Goal: Check status: Check status

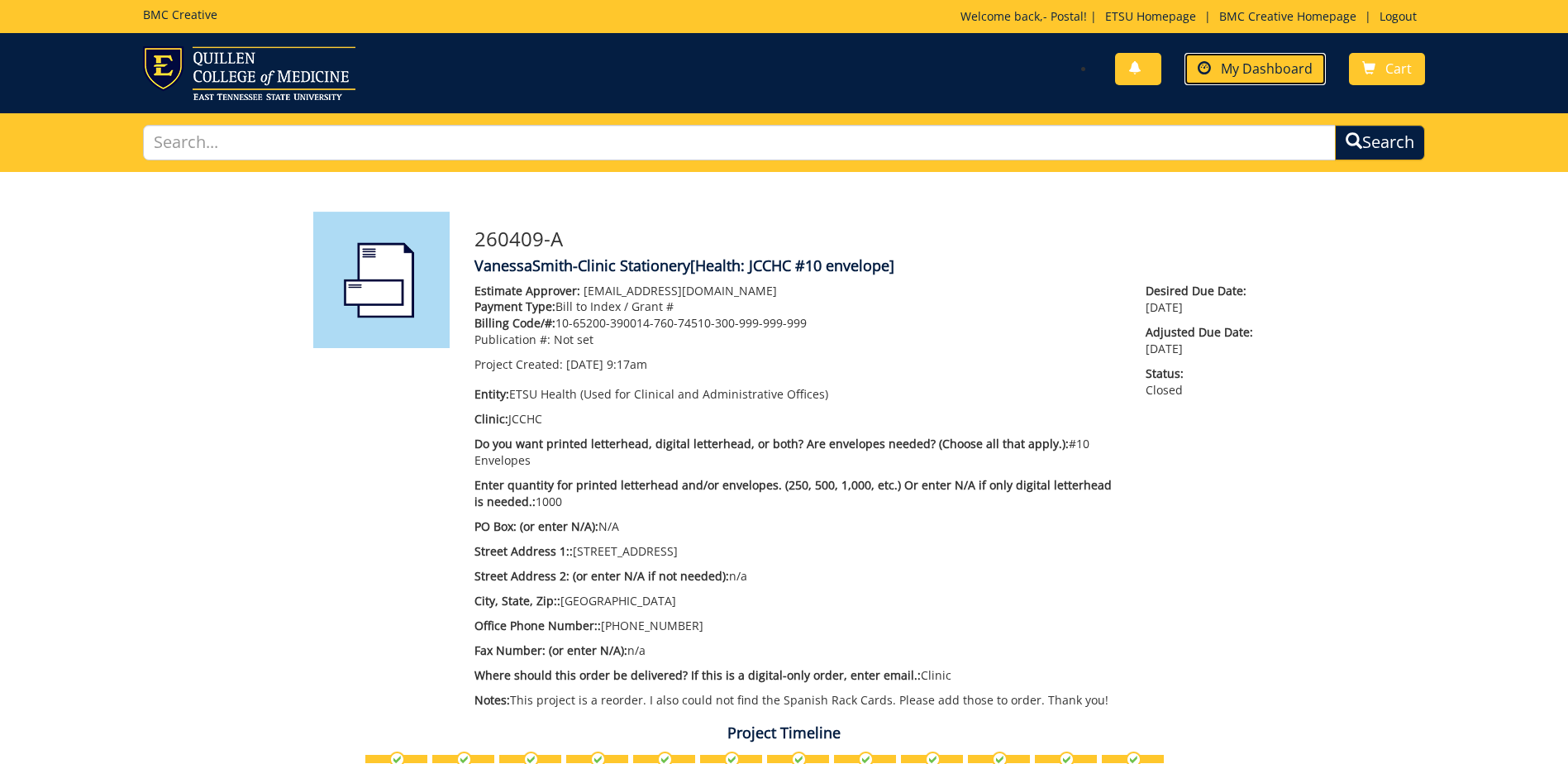
click at [1254, 63] on span "My Dashboard" at bounding box center [1266, 69] width 92 height 18
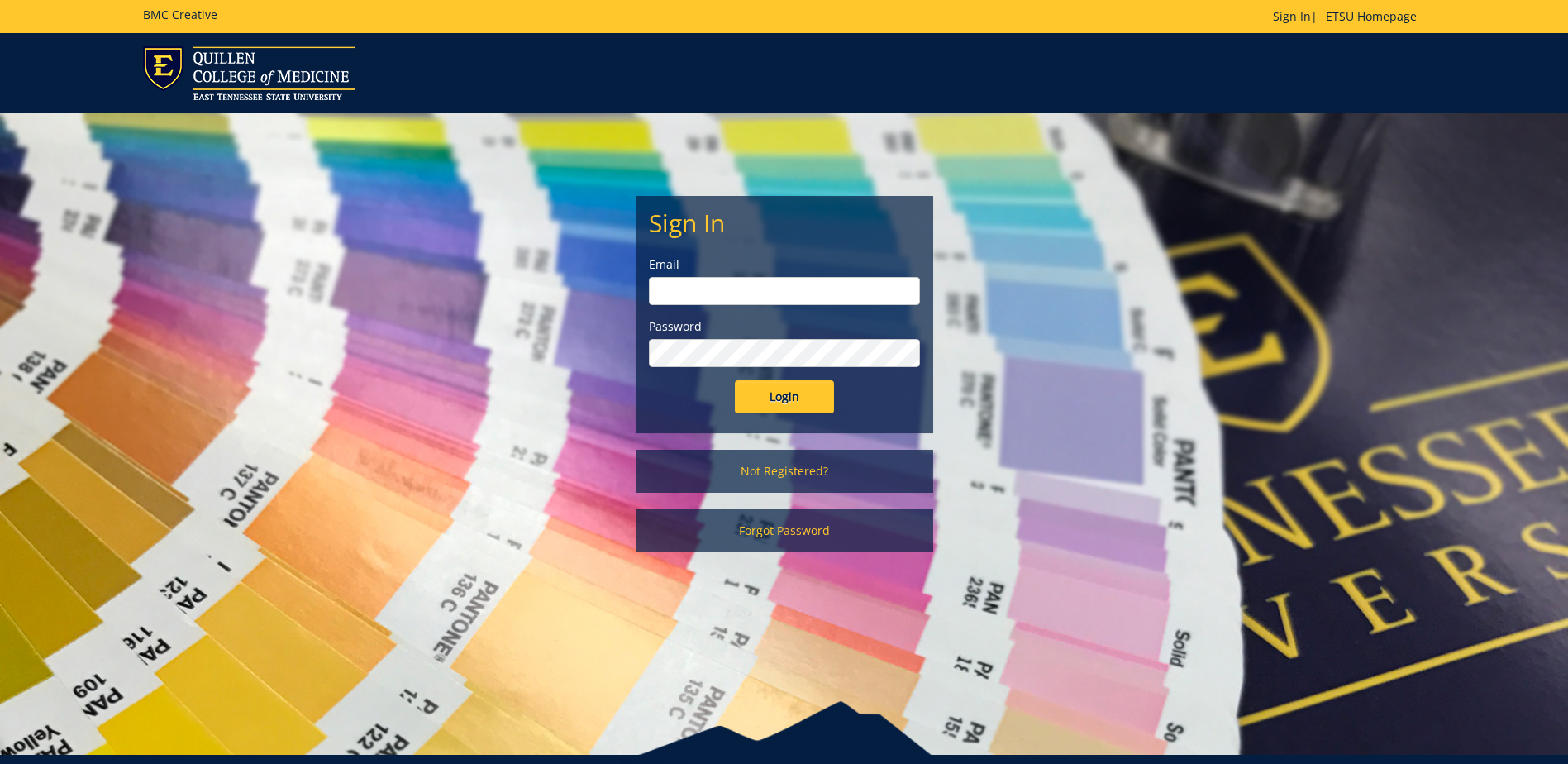
type input "[EMAIL_ADDRESS][DOMAIN_NAME]"
click at [795, 399] on input "Login" at bounding box center [784, 397] width 99 height 33
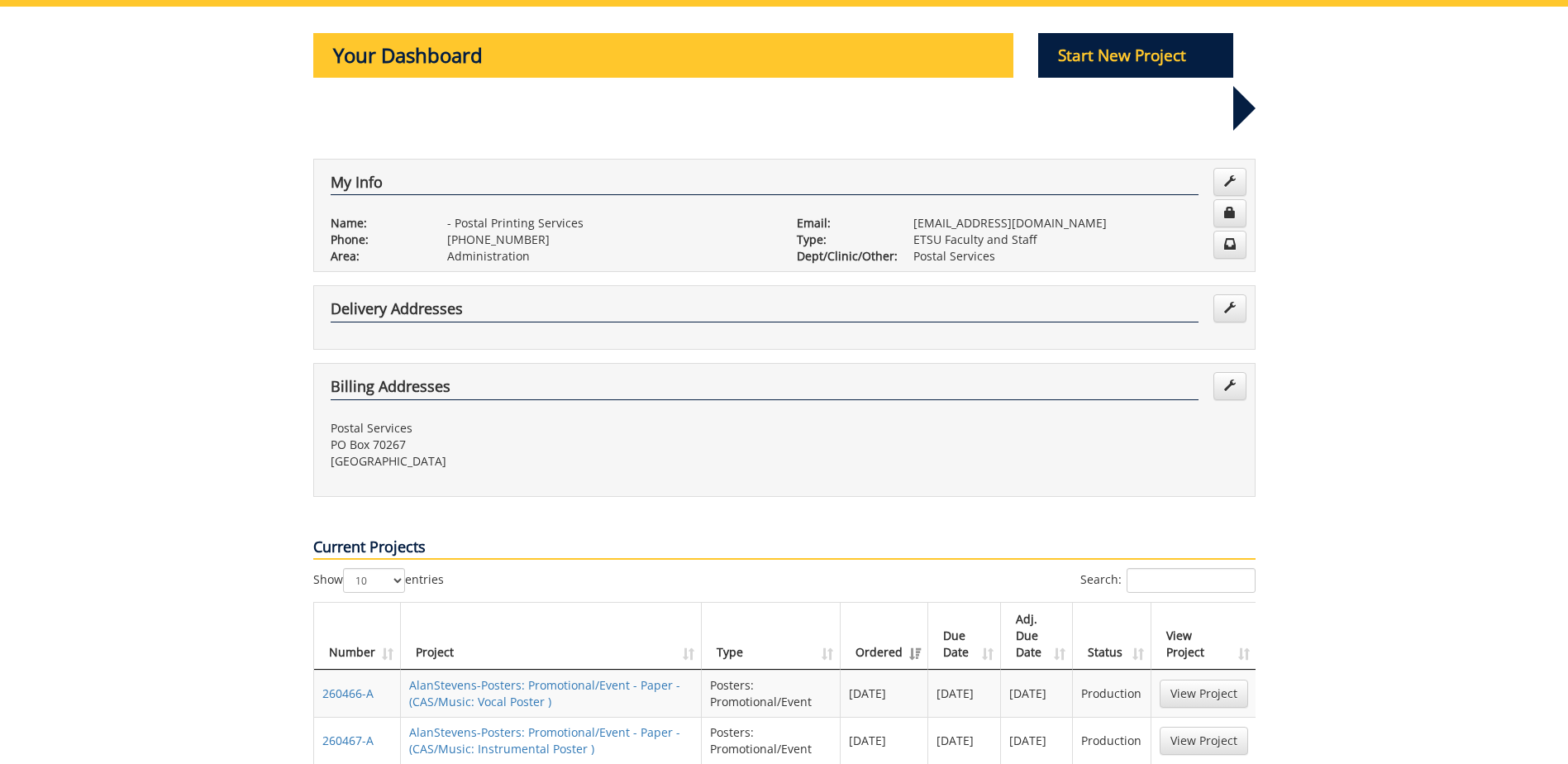
scroll to position [248, 0]
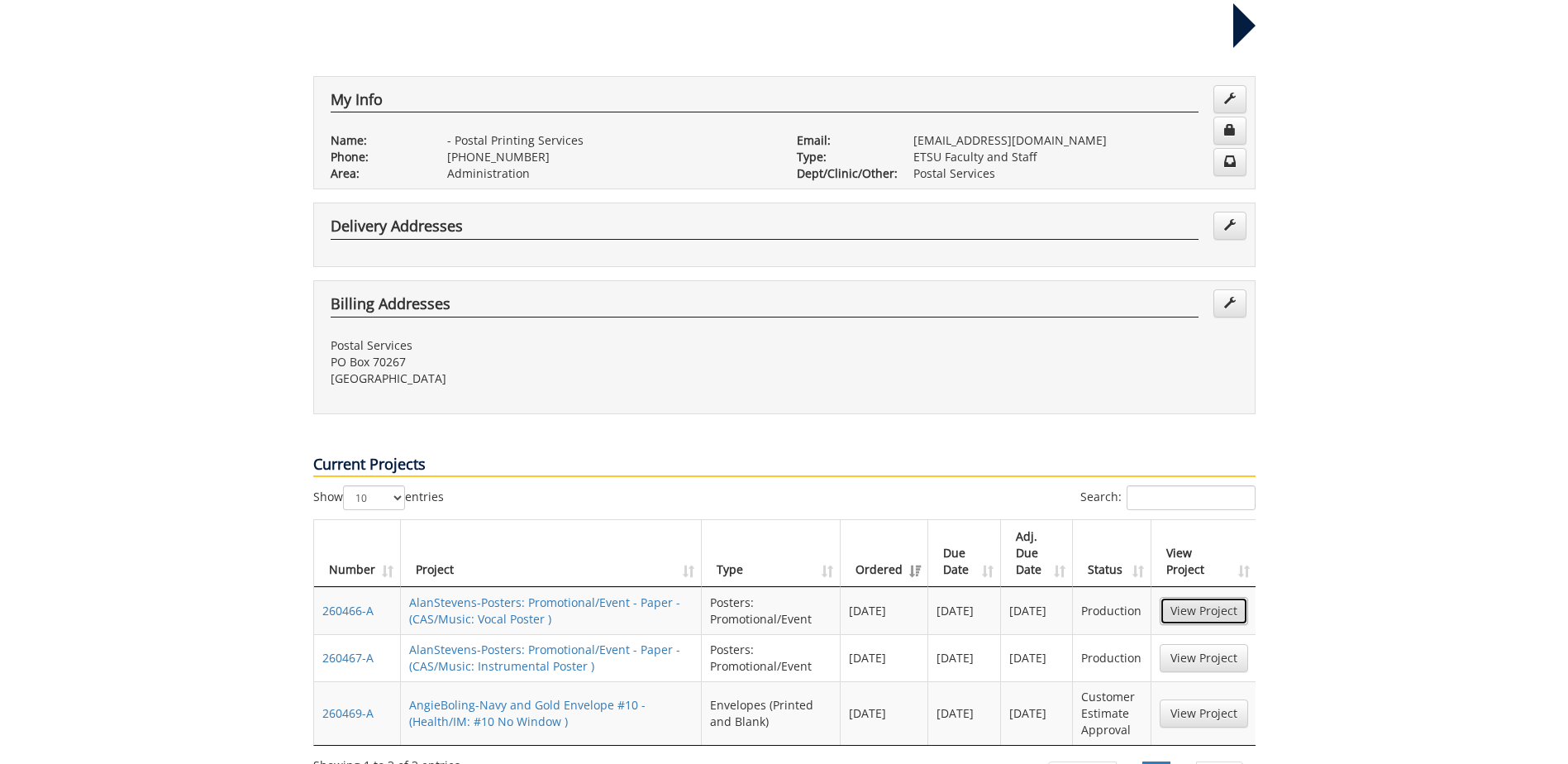
click at [1218, 597] on link "View Project" at bounding box center [1204, 611] width 89 height 28
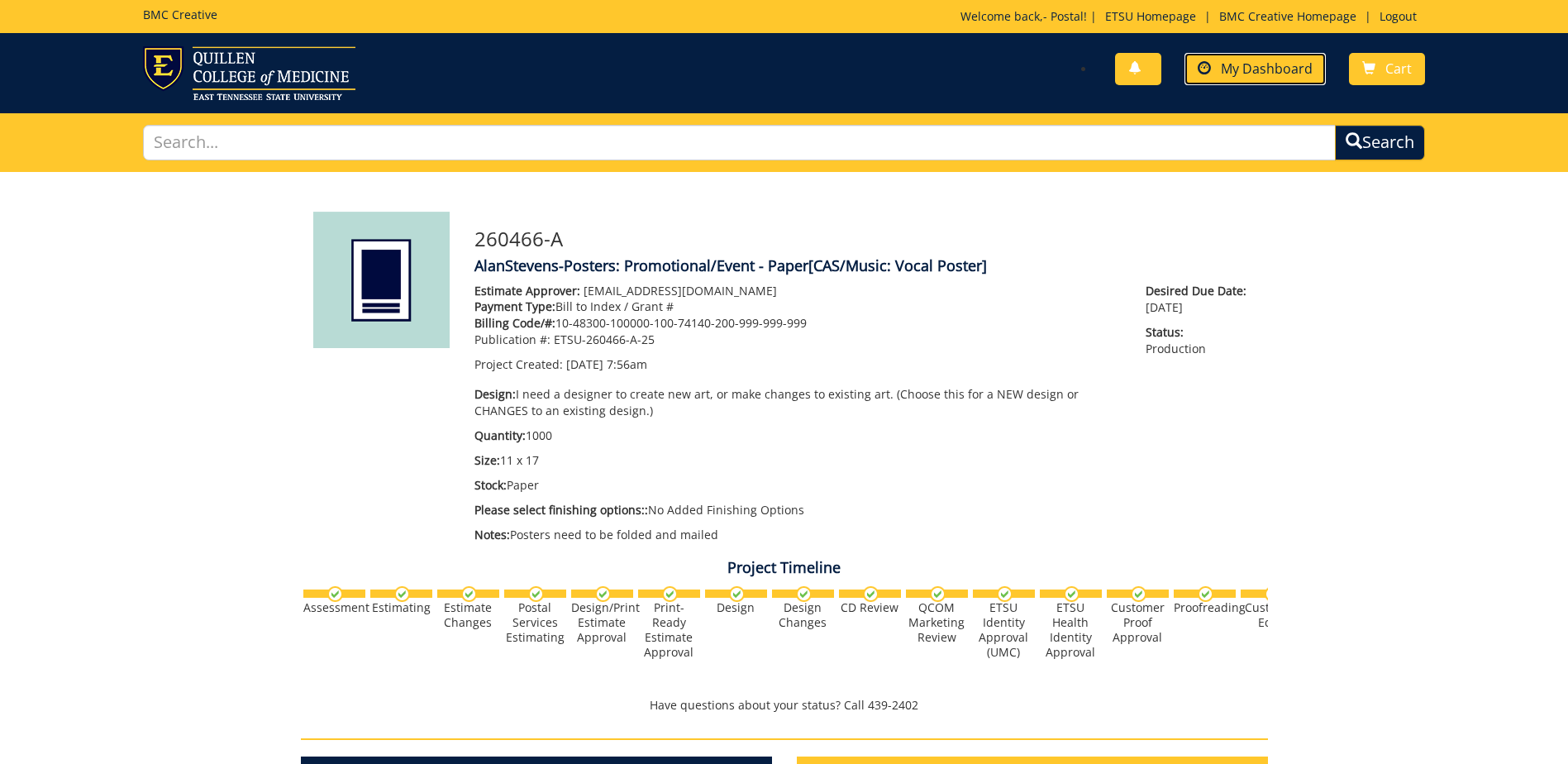
click at [1278, 74] on span "My Dashboard" at bounding box center [1266, 69] width 92 height 18
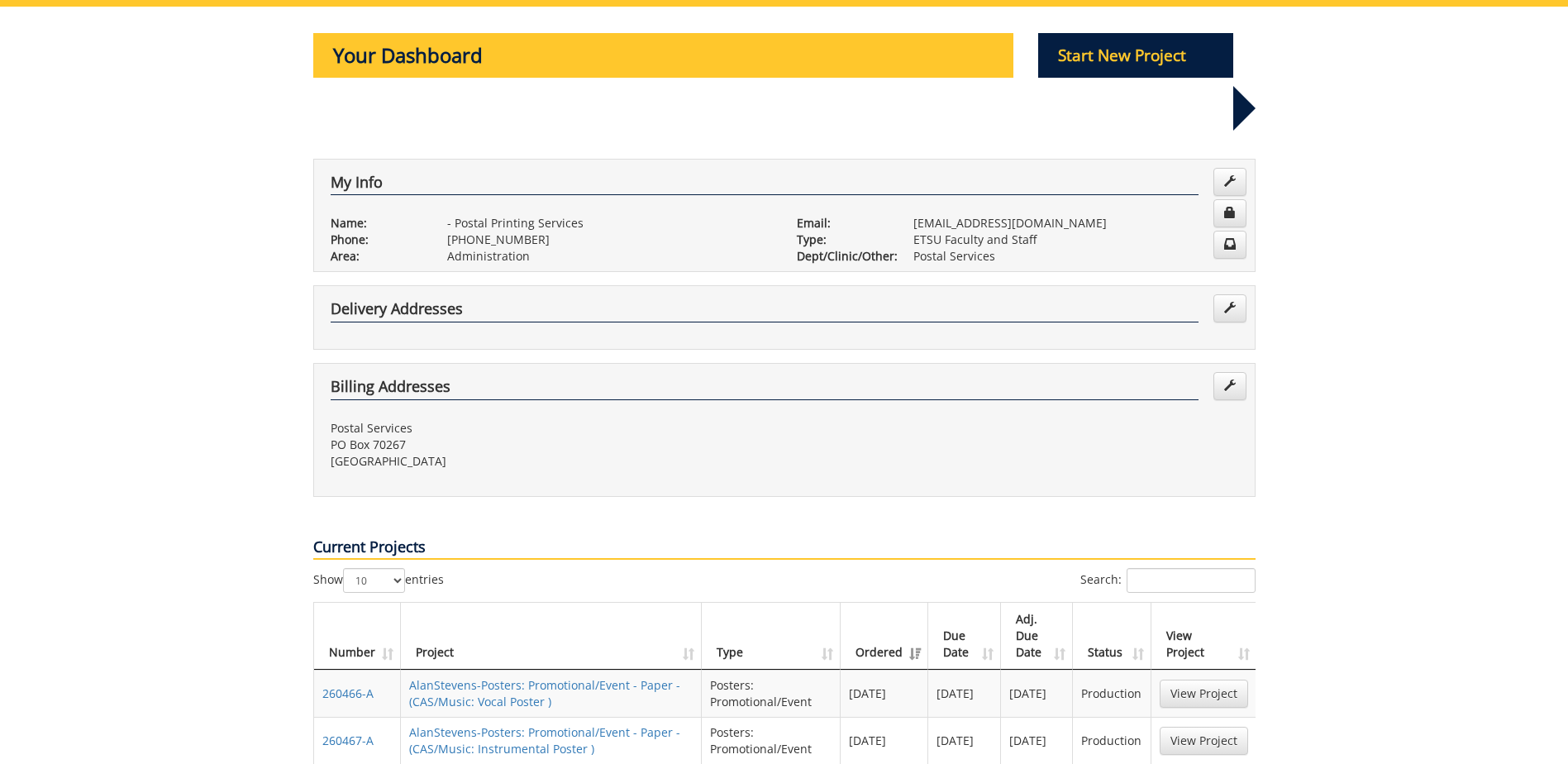
scroll to position [248, 0]
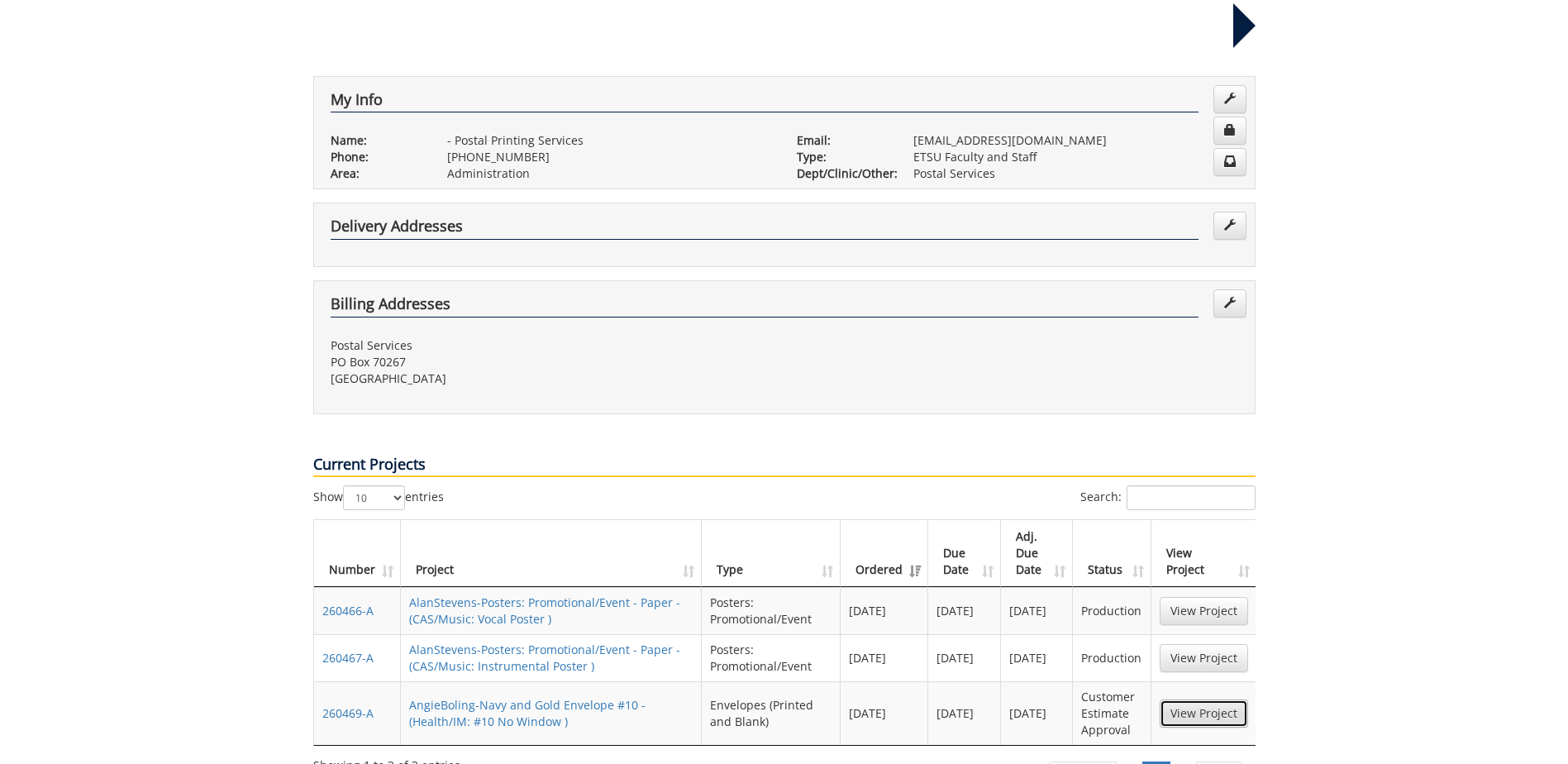
click at [1219, 700] on link "View Project" at bounding box center [1204, 714] width 89 height 28
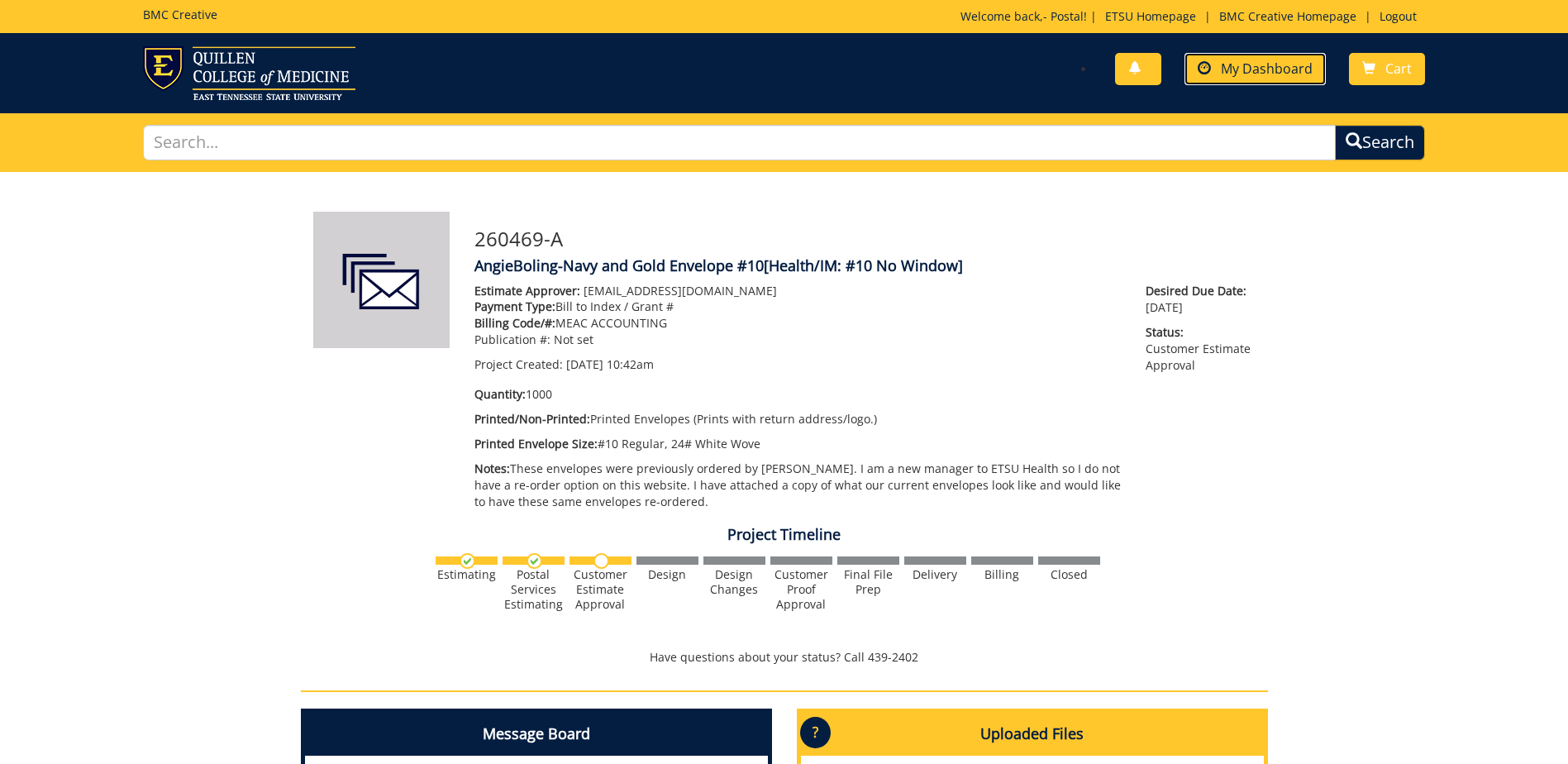
click at [1254, 71] on span "My Dashboard" at bounding box center [1266, 69] width 92 height 18
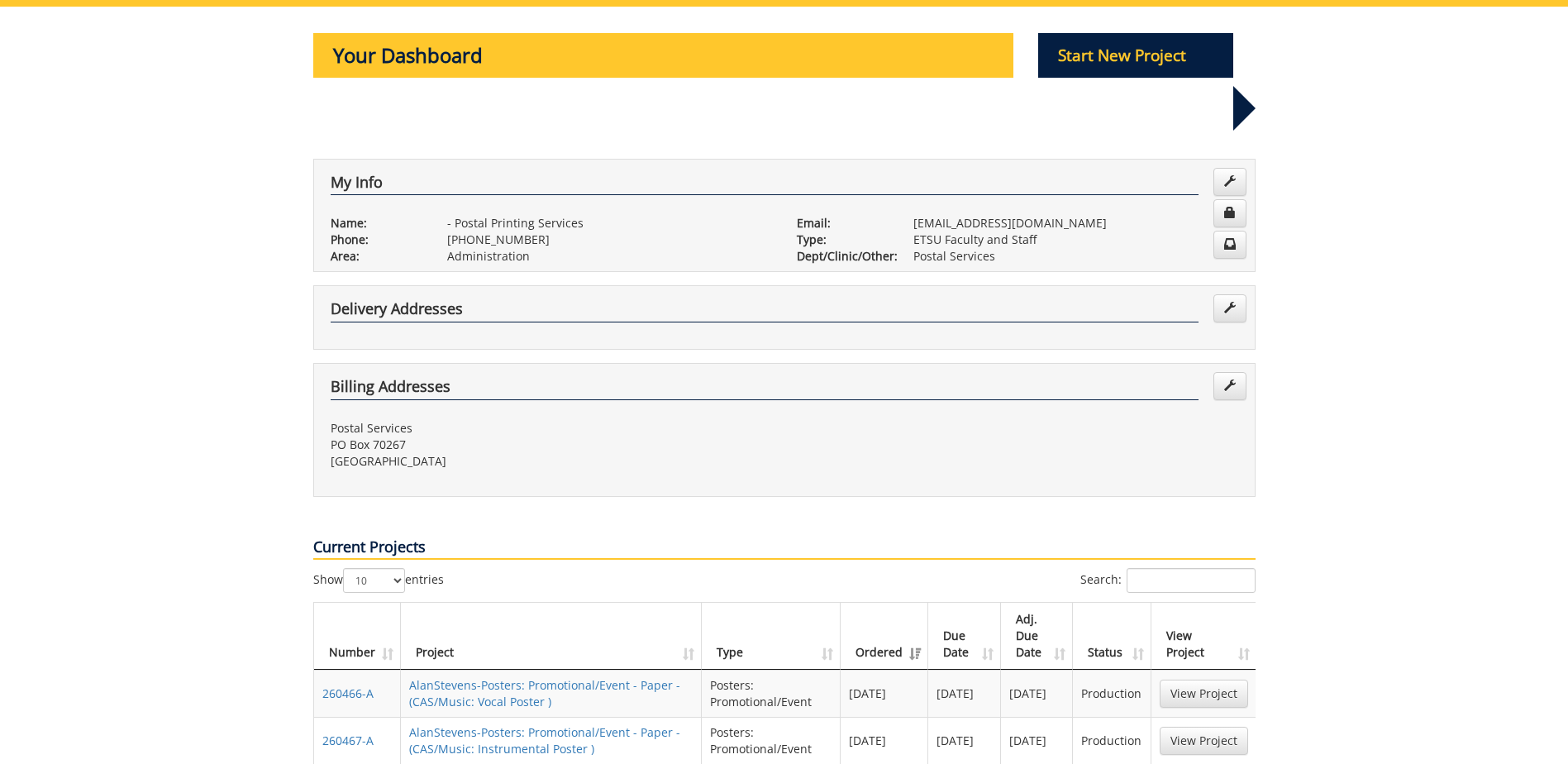
scroll to position [248, 0]
